Goal: Transaction & Acquisition: Obtain resource

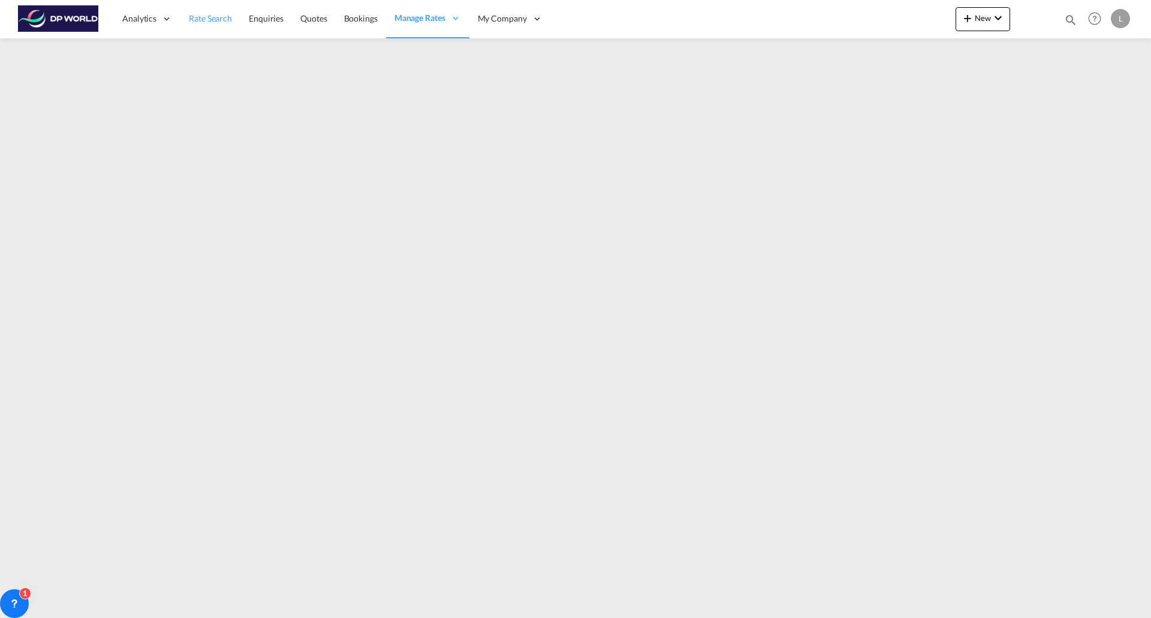
click at [215, 15] on span "Rate Search" at bounding box center [210, 18] width 43 height 10
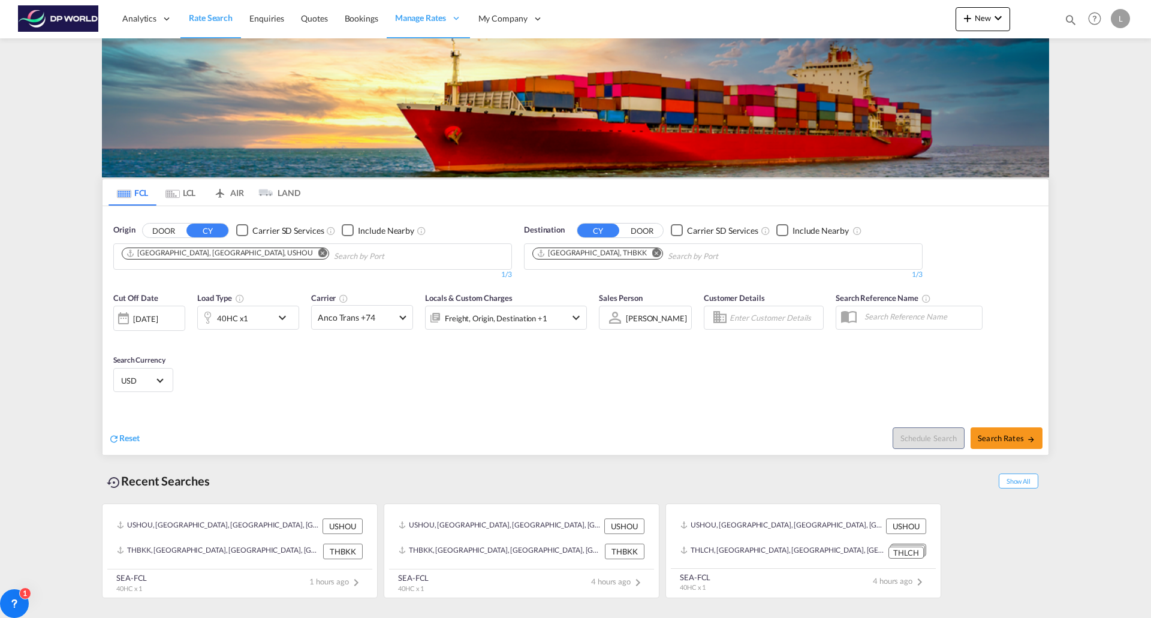
click at [318, 251] on md-icon "Remove" at bounding box center [322, 252] width 9 height 9
click at [180, 260] on body "Analytics Reports Dashboard Rate Search Enquiries Quotes Bookings" at bounding box center [575, 309] width 1151 height 618
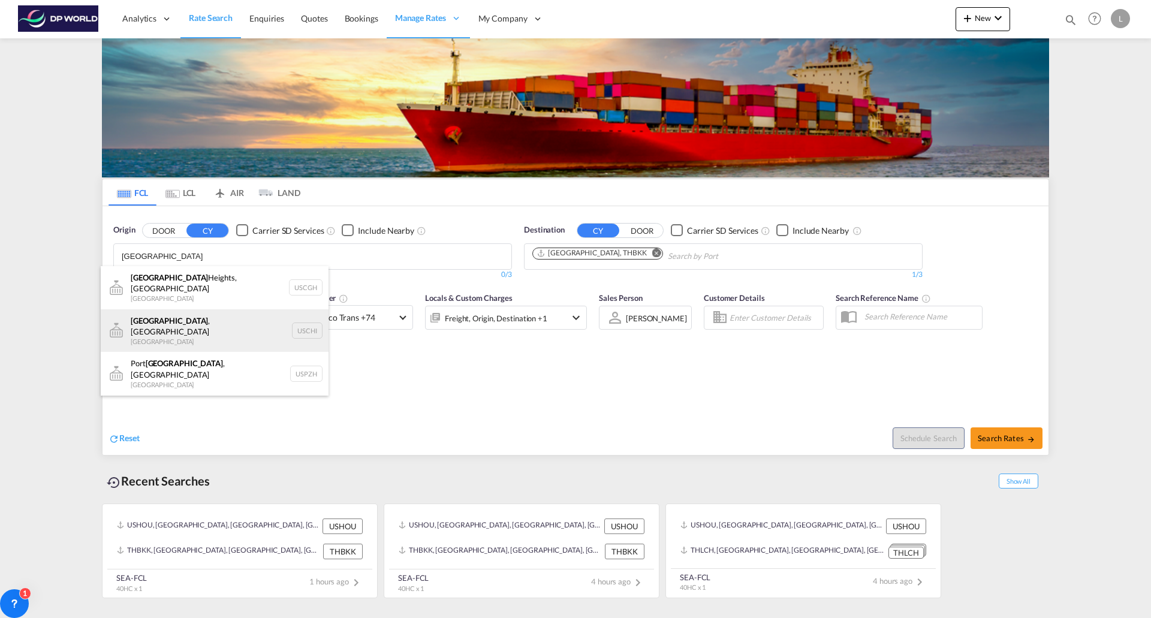
type input "[GEOGRAPHIC_DATA]"
click at [178, 311] on div "[GEOGRAPHIC_DATA] , IL United States USCHI" at bounding box center [215, 330] width 228 height 43
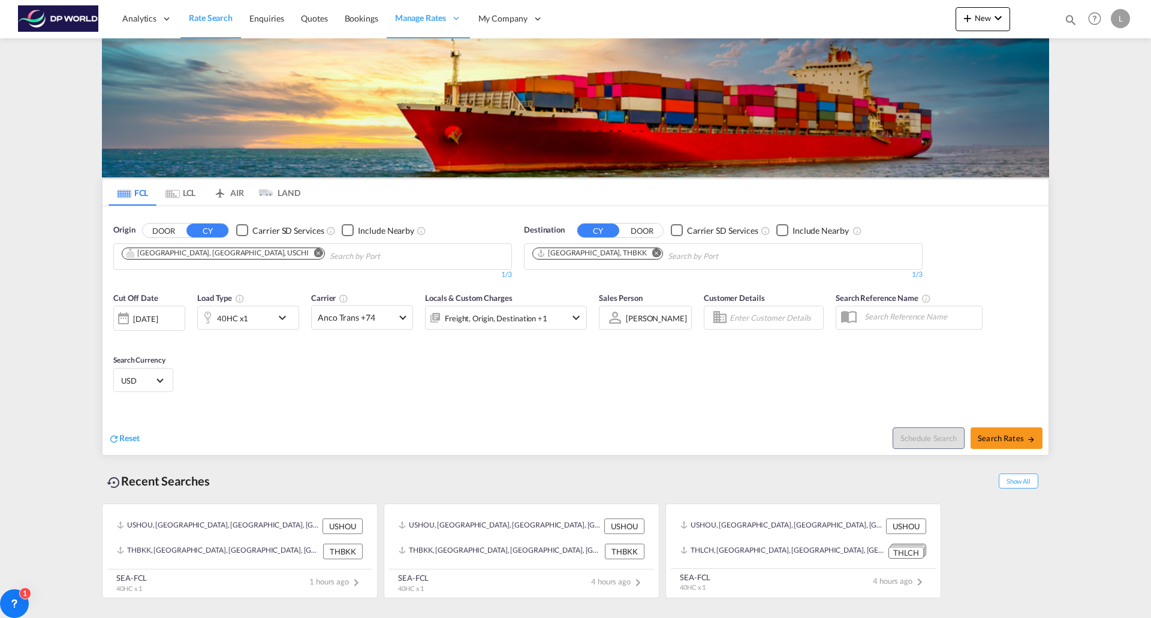
click at [652, 252] on md-icon "Remove" at bounding box center [656, 252] width 9 height 9
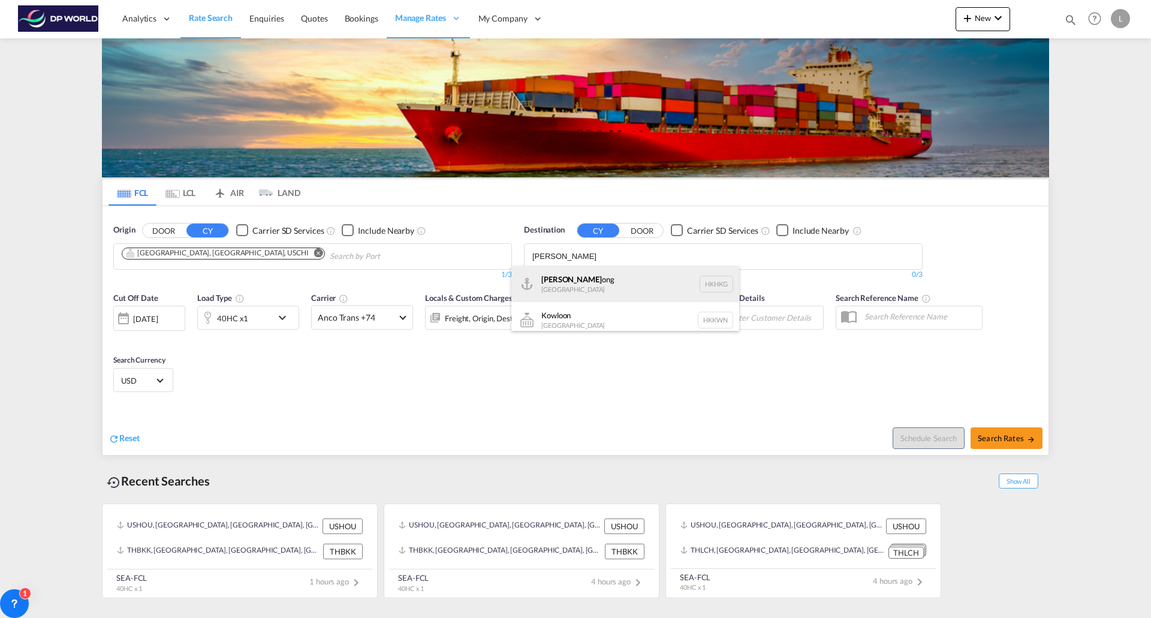
type input "[PERSON_NAME]"
click at [547, 297] on div "Hong K ong [GEOGRAPHIC_DATA] [GEOGRAPHIC_DATA]" at bounding box center [625, 284] width 228 height 36
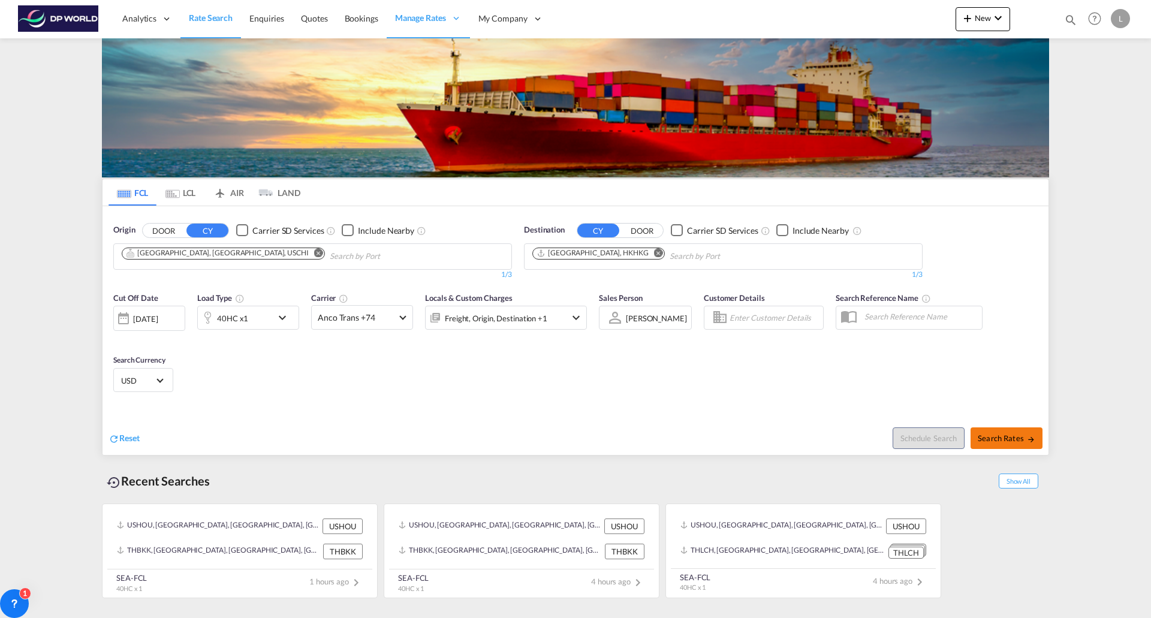
click at [1004, 432] on button "Search Rates" at bounding box center [1007, 438] width 72 height 22
type input "USCHI to HKHKG / [DATE]"
